Goal: Answer question/provide support

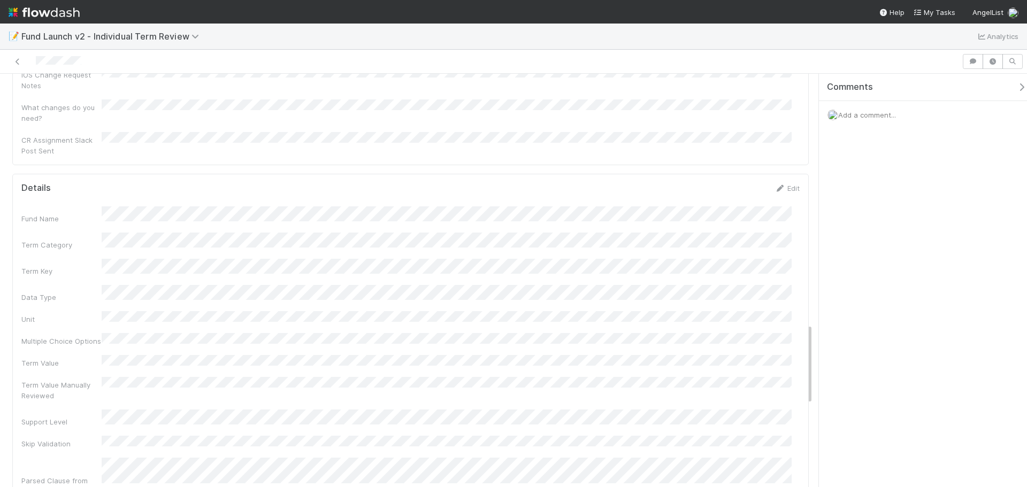
scroll to position [1311, 0]
click at [866, 110] on div "Add a comment..." at bounding box center [927, 115] width 216 height 28
click at [859, 120] on div "Add a comment..." at bounding box center [927, 115] width 216 height 28
click at [866, 116] on span "Add a comment..." at bounding box center [867, 115] width 58 height 9
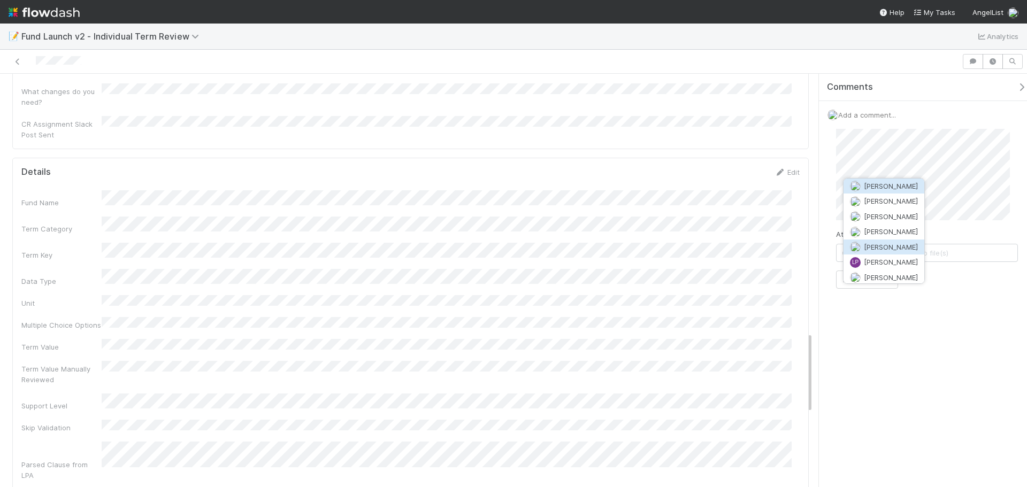
click at [905, 251] on button "[PERSON_NAME]" at bounding box center [883, 247] width 81 height 15
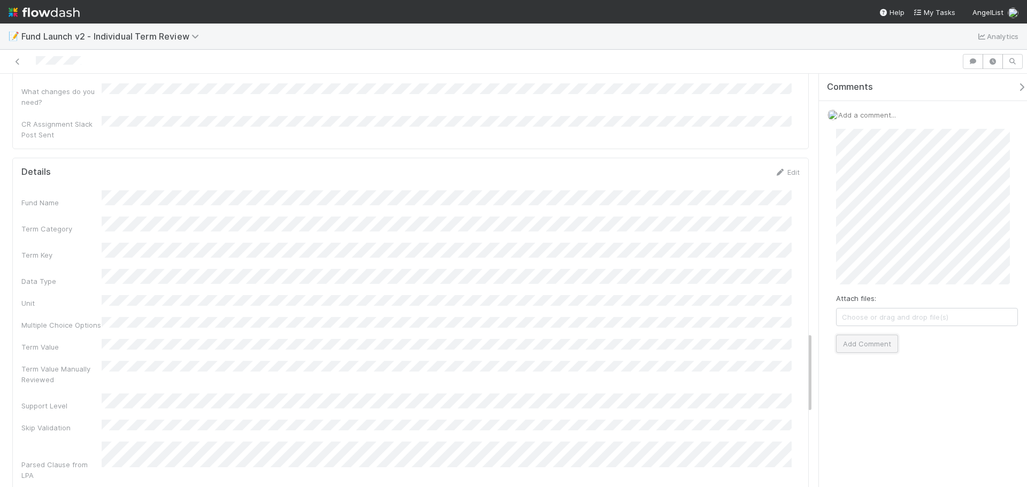
click at [871, 337] on button "Add Comment" at bounding box center [867, 344] width 62 height 18
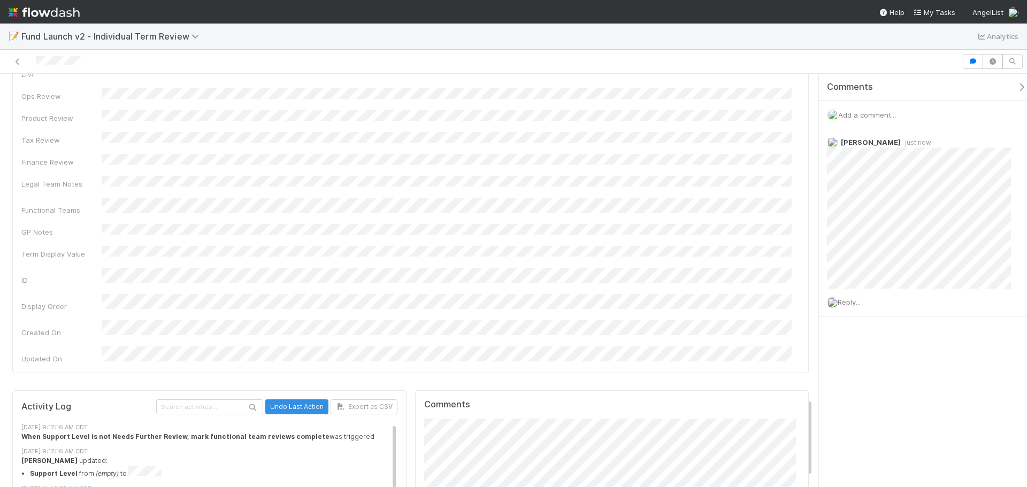
scroll to position [1766, 0]
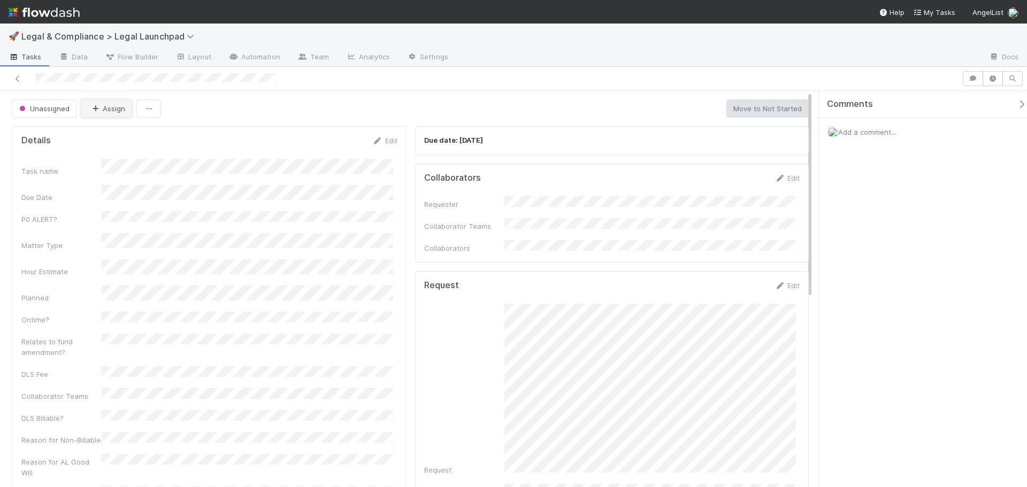
click at [105, 111] on button "Assign" at bounding box center [106, 108] width 51 height 18
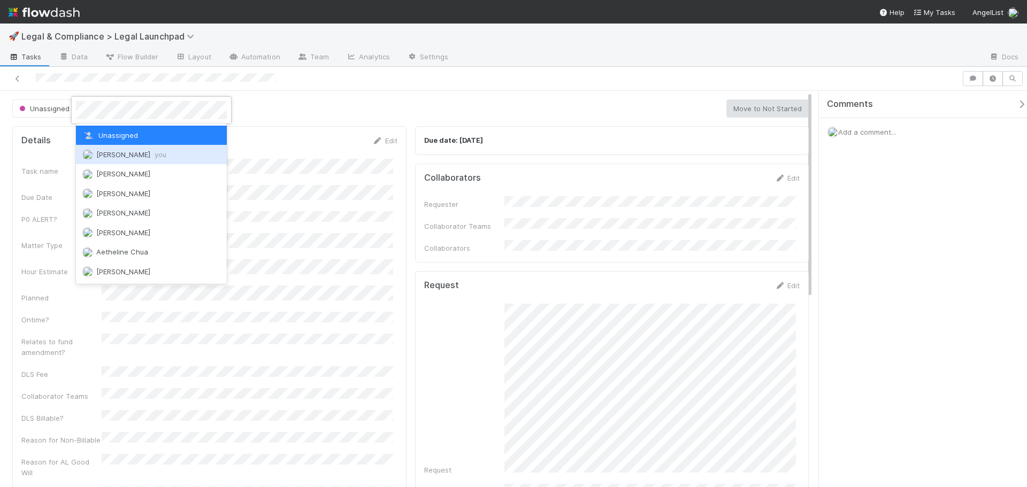
click at [126, 153] on span "[PERSON_NAME] you" at bounding box center [131, 154] width 70 height 9
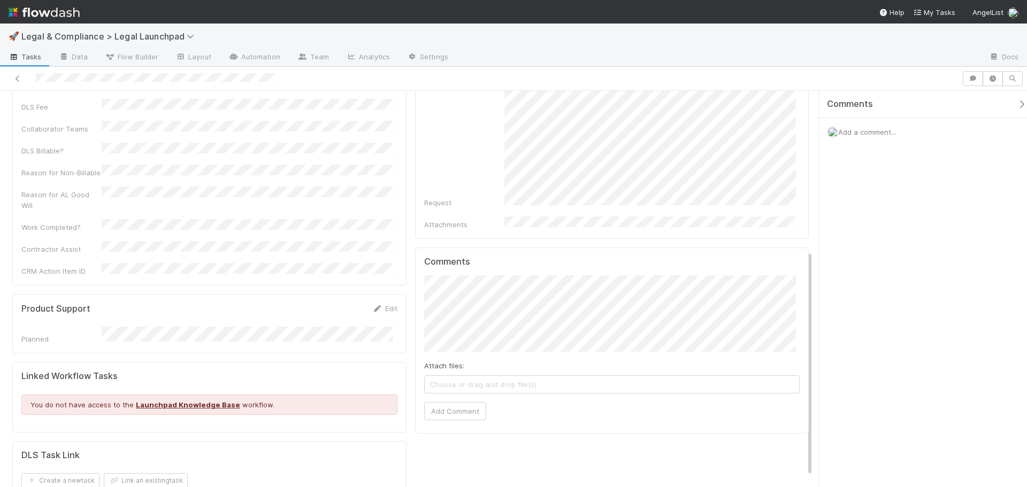
scroll to position [299, 0]
